Goal: Information Seeking & Learning: Learn about a topic

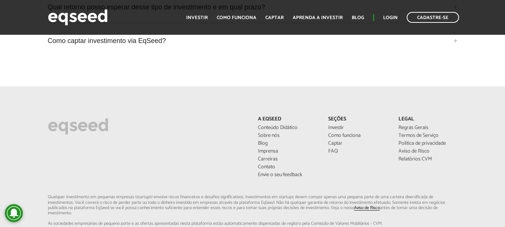
scroll to position [1868, 0]
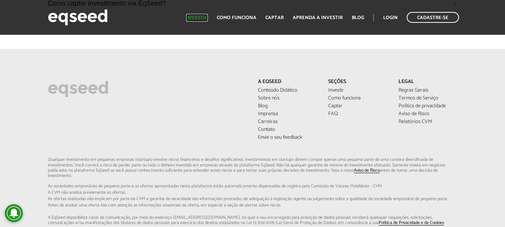
click at [202, 15] on link "Investir" at bounding box center [197, 17] width 22 height 5
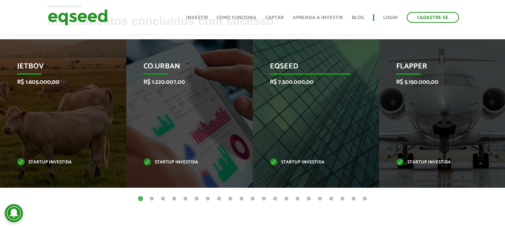
click at [344, 146] on div "EqSeed R$ 7.500.000,00 Startup investida" at bounding box center [310, 113] width 115 height 148
click at [285, 59] on div "EqSeed R$ 7.500.000,00 Startup investida" at bounding box center [310, 113] width 115 height 148
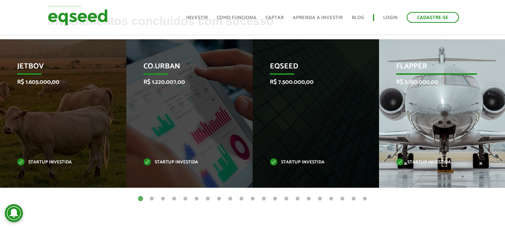
click at [411, 65] on p "Flapper" at bounding box center [436, 68] width 81 height 13
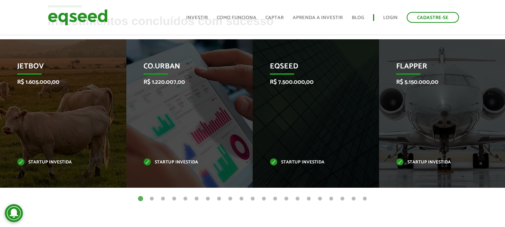
scroll to position [336, 0]
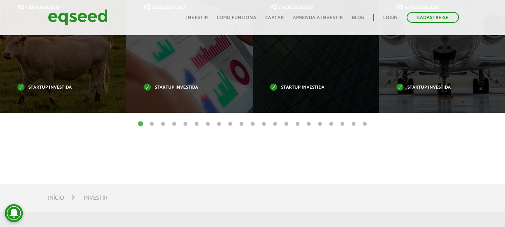
click at [149, 123] on button "2" at bounding box center [151, 123] width 7 height 7
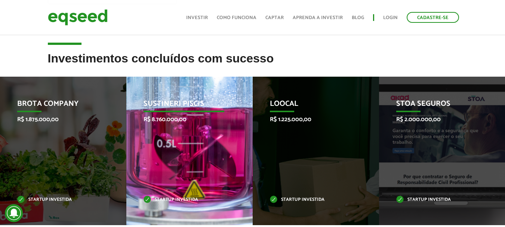
scroll to position [261, 0]
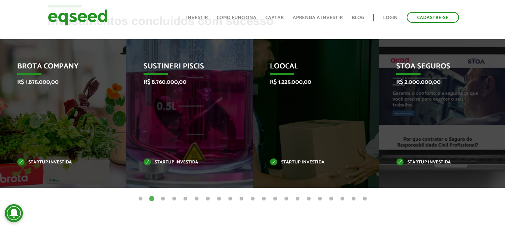
click at [141, 197] on button "1" at bounding box center [140, 198] width 7 height 7
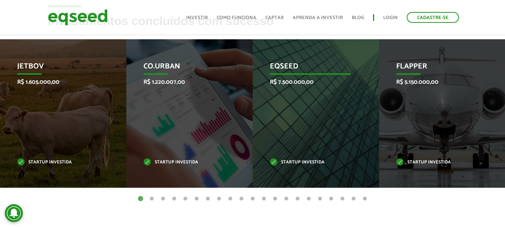
click at [279, 113] on div "EqSeed R$ 7.500.000,00 Startup investida" at bounding box center [310, 113] width 115 height 148
click at [280, 76] on div "EqSeed R$ 7.500.000,00 Startup investida" at bounding box center [310, 113] width 115 height 148
click at [280, 72] on p "EqSeed" at bounding box center [310, 68] width 81 height 13
click at [280, 65] on p "EqSeed" at bounding box center [310, 68] width 81 height 13
click at [281, 62] on p "EqSeed" at bounding box center [310, 68] width 81 height 13
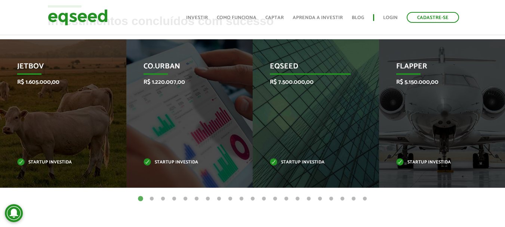
click at [281, 62] on p "EqSeed" at bounding box center [310, 68] width 81 height 13
click at [270, 62] on p "EqSeed" at bounding box center [310, 68] width 81 height 13
drag, startPoint x: 273, startPoint y: 69, endPoint x: 287, endPoint y: 100, distance: 34.6
click at [286, 97] on div "EqSeed R$ 7.500.000,00 Startup investida" at bounding box center [310, 113] width 115 height 148
click at [285, 182] on div "EqSeed R$ 7.500.000,00 Startup investida" at bounding box center [310, 113] width 115 height 148
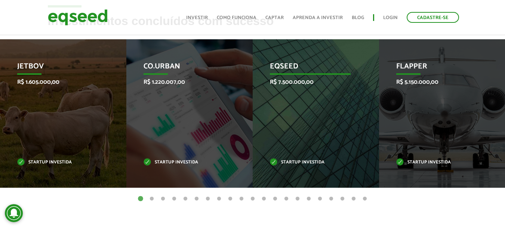
drag, startPoint x: 282, startPoint y: 181, endPoint x: 291, endPoint y: 156, distance: 26.2
click at [282, 180] on div "EqSeed R$ 7.500.000,00 Startup investida" at bounding box center [310, 113] width 115 height 148
click at [292, 156] on div "EqSeed R$ 7.500.000,00 Startup investida" at bounding box center [310, 113] width 115 height 148
click at [292, 157] on div "EqSeed R$ 7.500.000,00 Startup investida" at bounding box center [310, 113] width 115 height 148
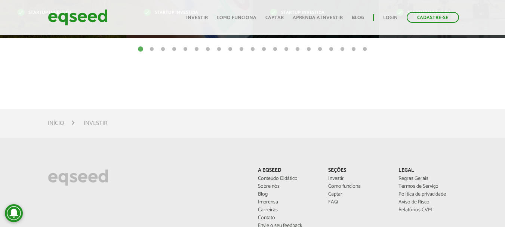
scroll to position [299, 0]
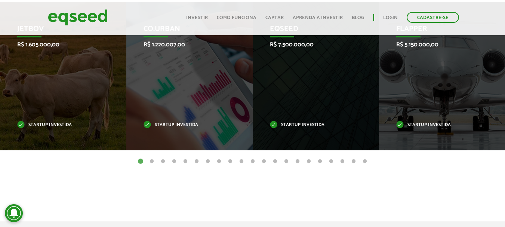
click at [163, 161] on button "3" at bounding box center [162, 161] width 7 height 7
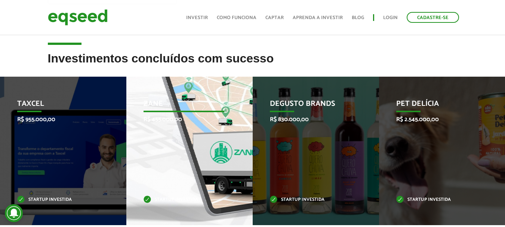
scroll to position [261, 0]
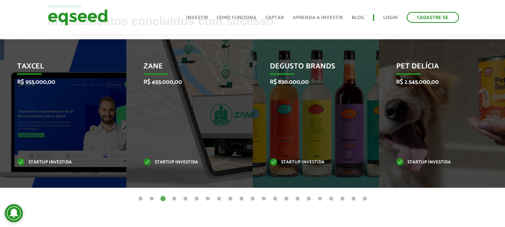
click at [173, 199] on button "4" at bounding box center [173, 198] width 7 height 7
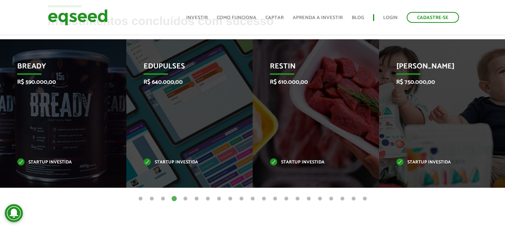
click at [185, 198] on button "5" at bounding box center [185, 198] width 7 height 7
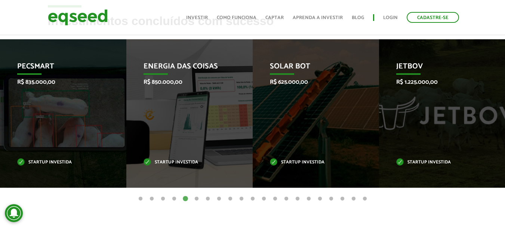
click at [196, 199] on button "6" at bounding box center [196, 198] width 7 height 7
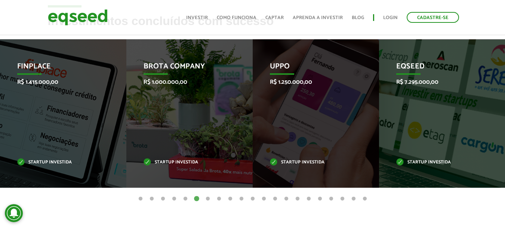
click at [209, 199] on button "7" at bounding box center [207, 198] width 7 height 7
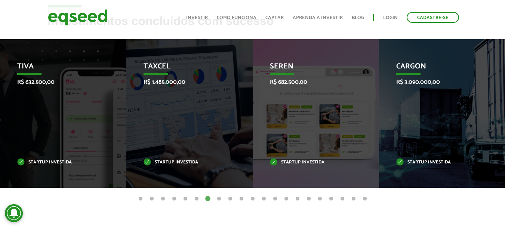
click at [196, 198] on button "6" at bounding box center [196, 198] width 7 height 7
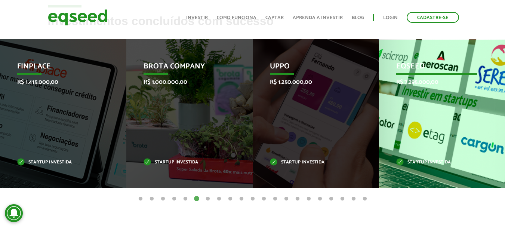
click at [467, 119] on div "EqSeed R$ 7.295.000,00 Startup investida" at bounding box center [436, 113] width 115 height 148
click at [415, 69] on p "EqSeed" at bounding box center [436, 68] width 81 height 13
click at [427, 51] on div "EqSeed R$ 7.295.000,00 Startup investida" at bounding box center [436, 113] width 115 height 148
click at [427, 168] on div "EqSeed R$ 7.295.000,00 Startup investida" at bounding box center [436, 113] width 115 height 148
click at [424, 162] on p "Startup investida" at bounding box center [436, 162] width 81 height 4
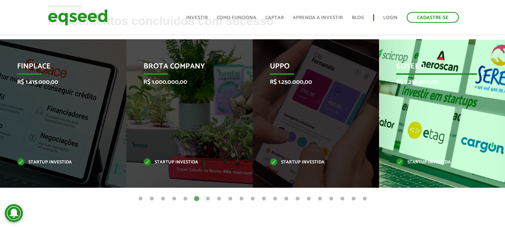
click at [422, 143] on div "EqSeed R$ 7.295.000,00 Startup investida" at bounding box center [436, 113] width 115 height 148
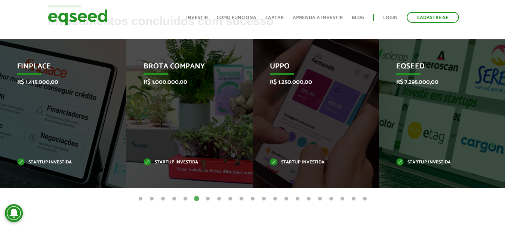
click at [204, 199] on button "7" at bounding box center [207, 198] width 7 height 7
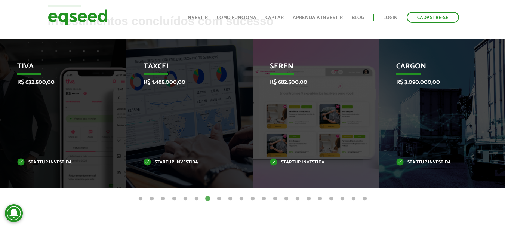
click at [219, 199] on button "8" at bounding box center [218, 198] width 7 height 7
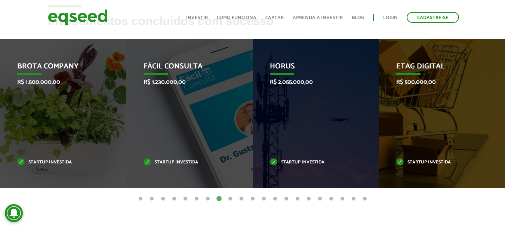
click at [233, 199] on button "9" at bounding box center [229, 198] width 7 height 7
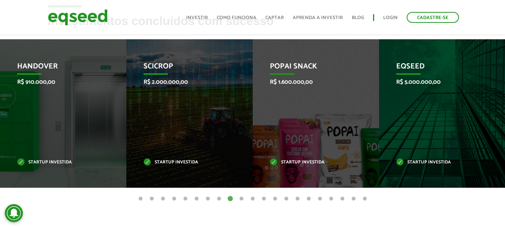
click at [241, 199] on button "10" at bounding box center [241, 198] width 7 height 7
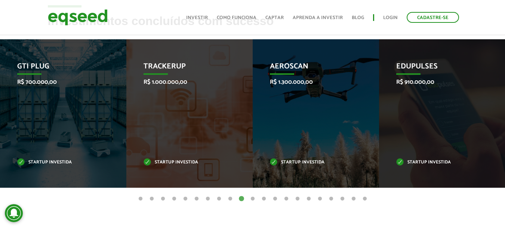
click at [253, 199] on button "11" at bounding box center [252, 198] width 7 height 7
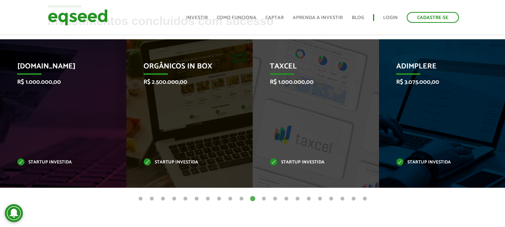
click at [265, 199] on button "12" at bounding box center [263, 198] width 7 height 7
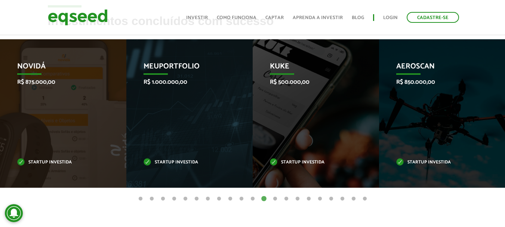
click at [275, 199] on button "13" at bounding box center [274, 198] width 7 height 7
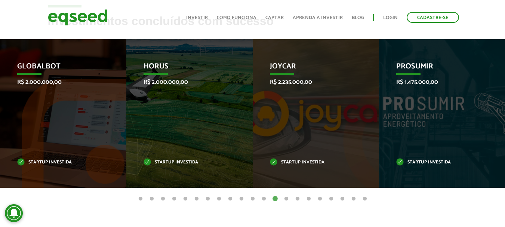
click at [282, 198] on button "14" at bounding box center [285, 198] width 7 height 7
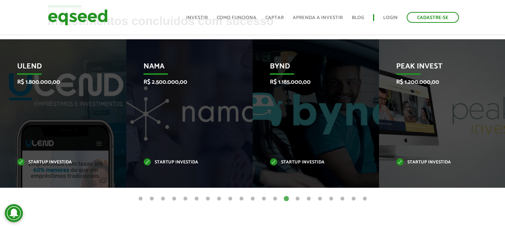
click at [295, 198] on button "15" at bounding box center [297, 198] width 7 height 7
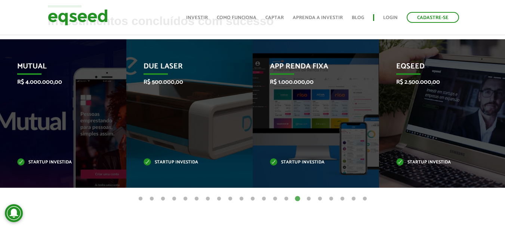
click at [309, 199] on button "16" at bounding box center [308, 198] width 7 height 7
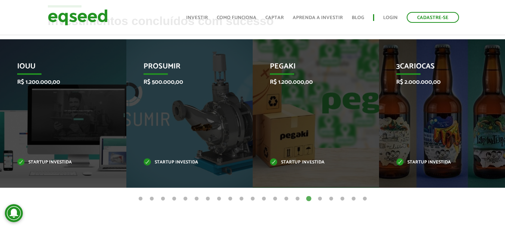
click at [320, 199] on button "17" at bounding box center [319, 198] width 7 height 7
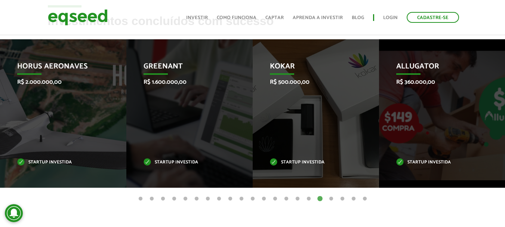
click at [325, 198] on ul "1 2 3 4 5 6 7 8 9 10 11 12 13 14 15 16 17 18 19 20 21" at bounding box center [252, 198] width 505 height 8
click at [329, 198] on button "18" at bounding box center [330, 198] width 7 height 7
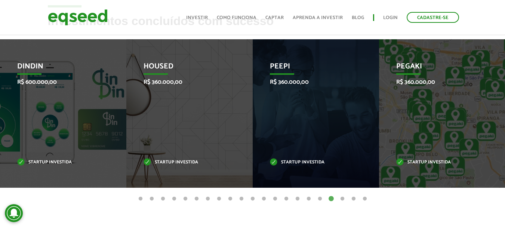
click at [341, 198] on button "19" at bounding box center [341, 198] width 7 height 7
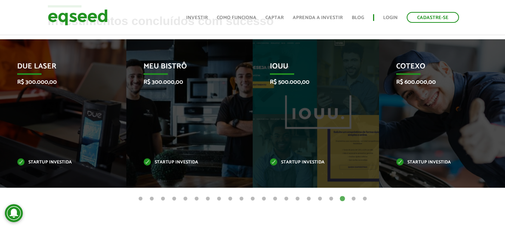
click at [348, 198] on ul "1 2 3 4 5 6 7 8 9 10 11 12 13 14 15 16 17 18 19 20 21" at bounding box center [252, 198] width 505 height 8
click at [352, 198] on button "20" at bounding box center [353, 198] width 7 height 7
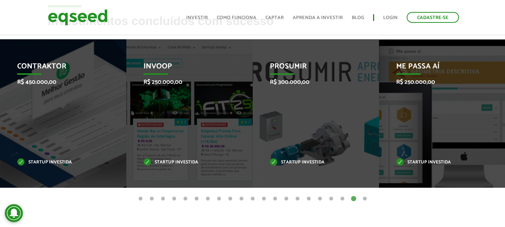
click at [369, 198] on ul "1 2 3 4 5 6 7 8 9 10 11 12 13 14 15 16 17 18 19 20 21" at bounding box center [252, 198] width 505 height 8
click at [374, 199] on ul "1 2 3 4 5 6 7 8 9 10 11 12 13 14 15 16 17 18 19 20 21" at bounding box center [252, 198] width 505 height 8
click at [369, 199] on ul "1 2 3 4 5 6 7 8 9 10 11 12 13 14 15 16 17 18 19 20 21" at bounding box center [252, 198] width 505 height 8
click at [366, 198] on button "21" at bounding box center [364, 198] width 7 height 7
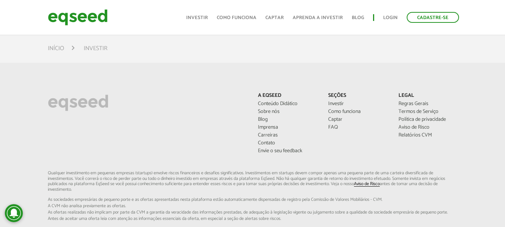
scroll to position [224, 0]
